Goal: Transaction & Acquisition: Purchase product/service

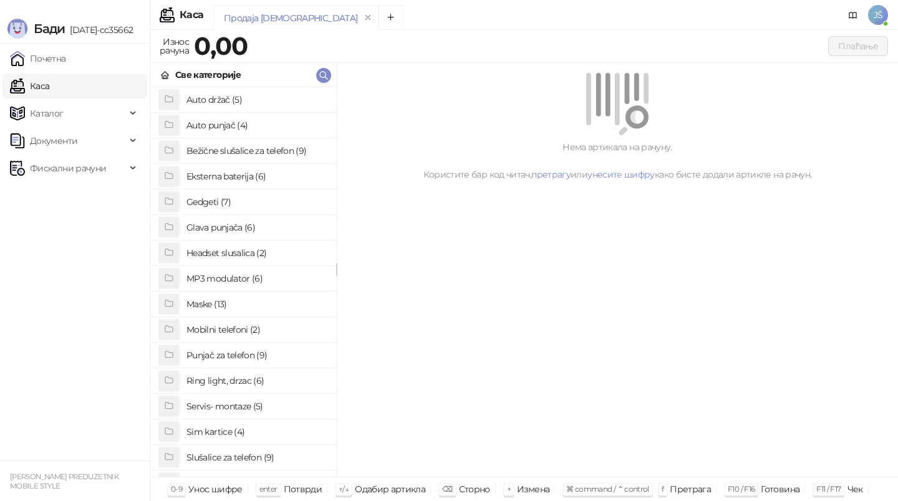
click at [249, 357] on h4 "Punjač za telefon (9)" at bounding box center [256, 355] width 140 height 20
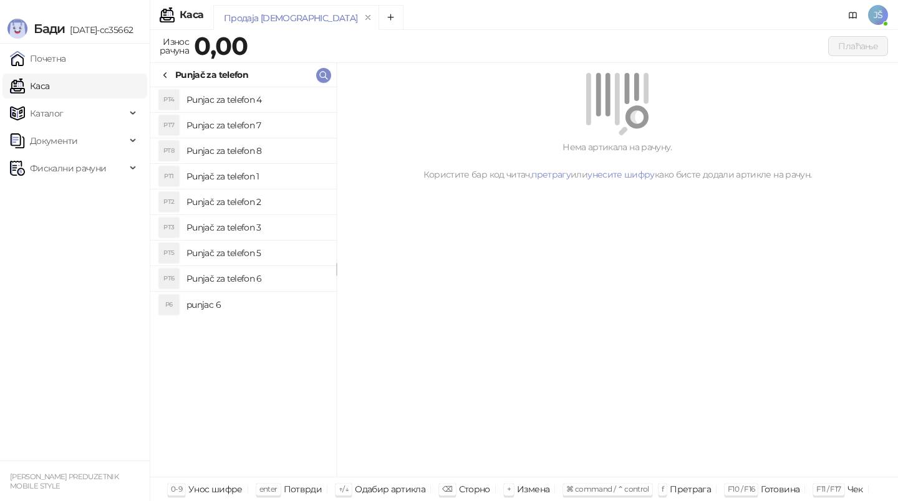
click at [164, 74] on icon at bounding box center [165, 75] width 10 height 10
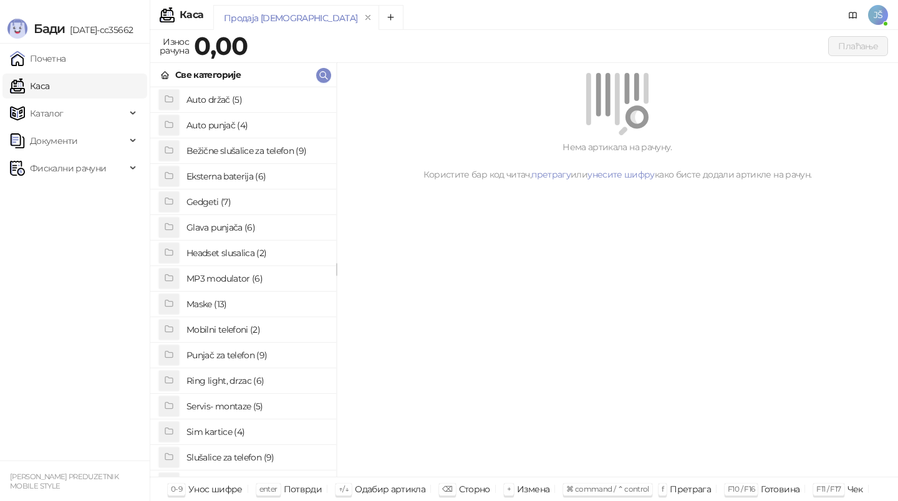
click at [268, 175] on h4 "Eksterna baterija (6)" at bounding box center [256, 176] width 140 height 20
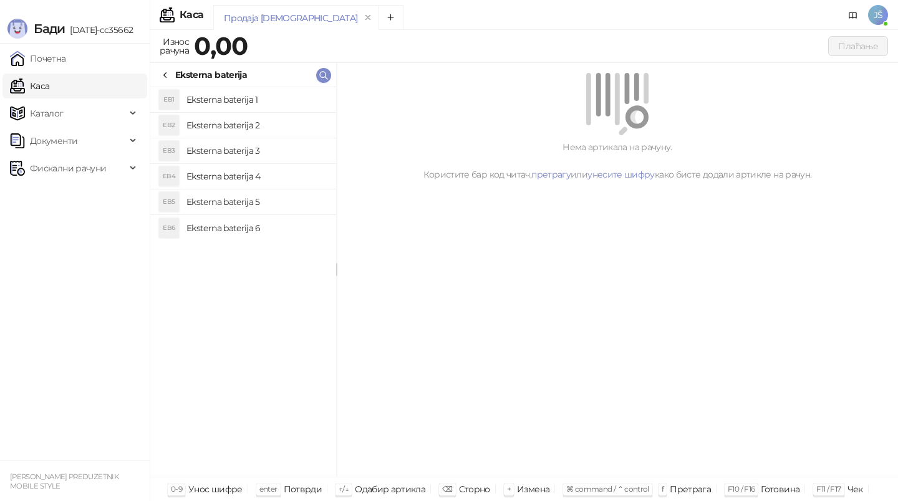
click at [299, 175] on h4 "Eksterna baterija 4" at bounding box center [256, 176] width 140 height 20
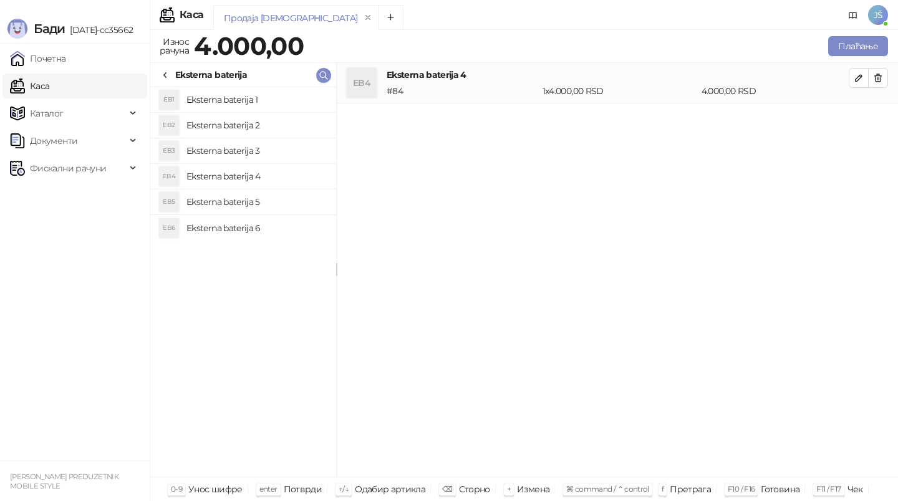
click at [302, 158] on h4 "Eksterna baterija 3" at bounding box center [256, 151] width 140 height 20
click at [305, 196] on h4 "Eksterna baterija 5" at bounding box center [256, 202] width 140 height 20
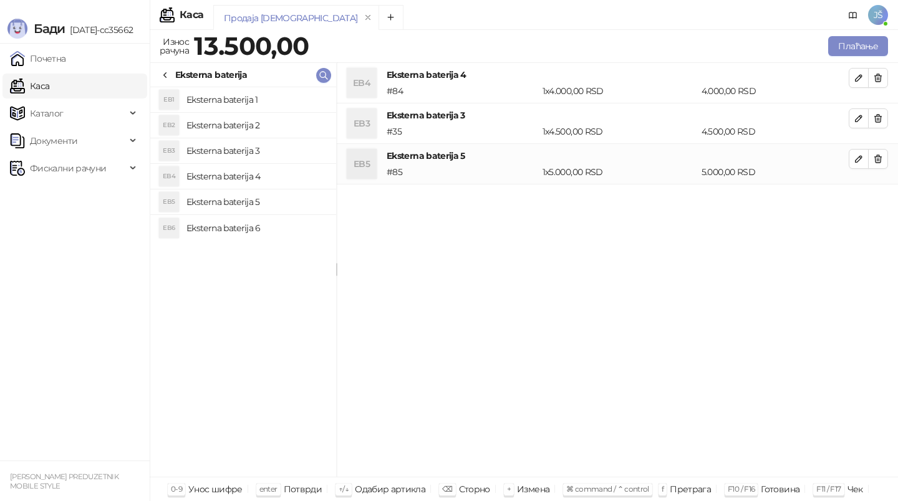
click at [305, 221] on h4 "Eksterna baterija 6" at bounding box center [256, 228] width 140 height 20
click at [897, 25] on div "[PERSON_NAME]" at bounding box center [449, 15] width 898 height 30
click at [885, 82] on button "button" at bounding box center [878, 78] width 20 height 20
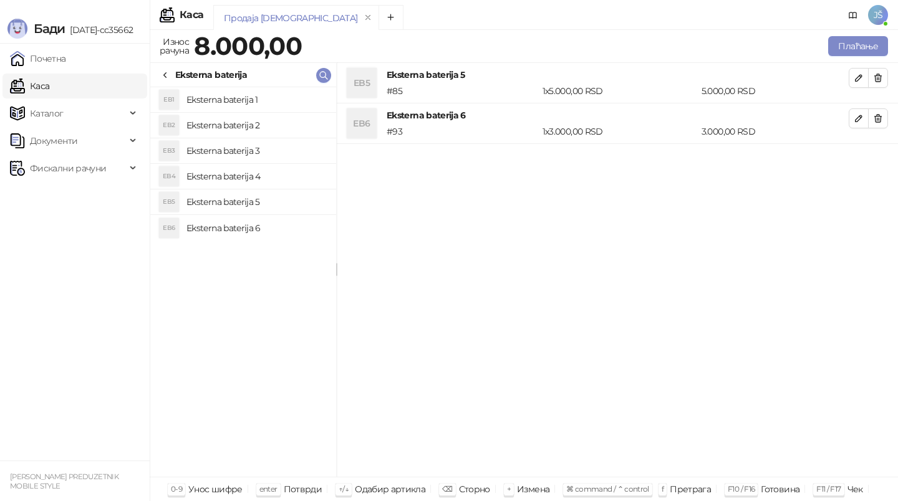
click at [885, 82] on button "button" at bounding box center [878, 78] width 20 height 20
click at [842, 49] on button "Плаћање" at bounding box center [858, 46] width 60 height 20
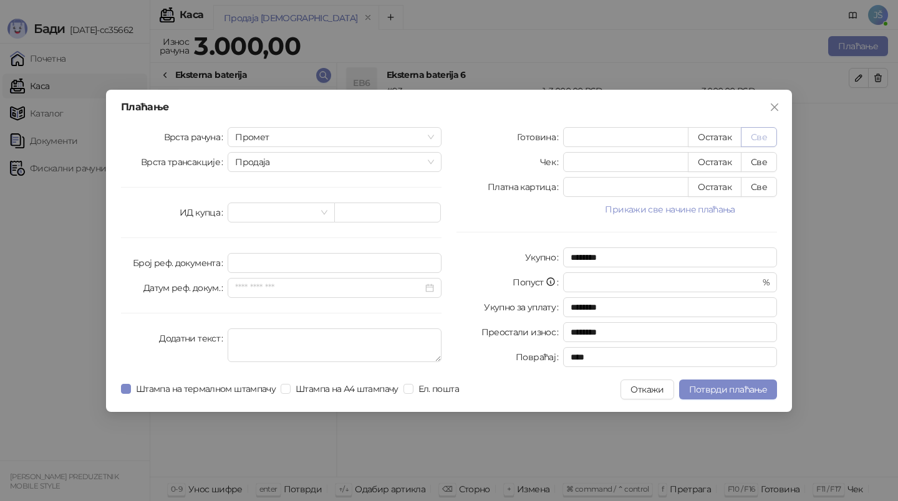
click at [759, 132] on button "Све" at bounding box center [759, 137] width 36 height 20
type input "****"
click at [728, 386] on span "Потврди плаћање" at bounding box center [728, 389] width 78 height 11
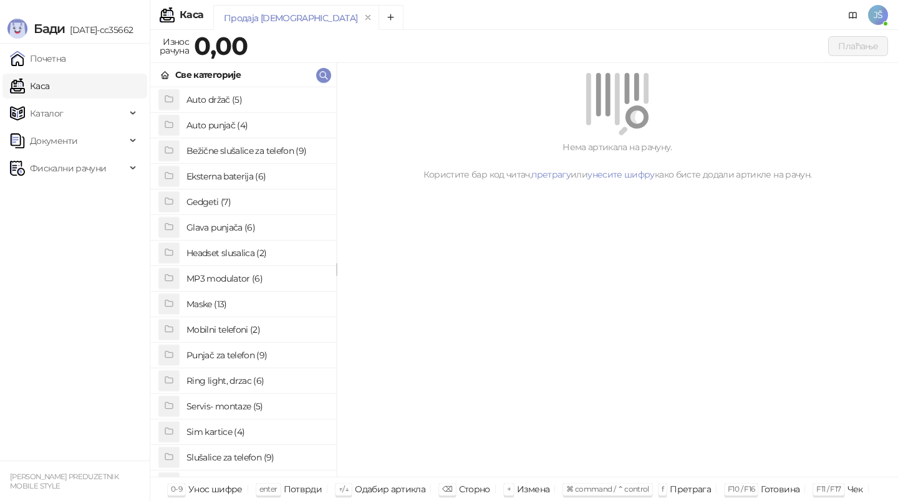
click at [728, 386] on div "Нема артикала на рачуну. Користите бар код читач, претрагу или унесите шифру ка…" at bounding box center [617, 270] width 561 height 415
